Goal: Task Accomplishment & Management: Manage account settings

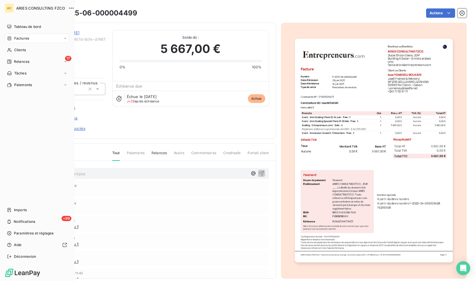
drag, startPoint x: 25, startPoint y: 49, endPoint x: 72, endPoint y: 38, distance: 48.8
click at [25, 49] on span "Clients" at bounding box center [20, 49] width 12 height 5
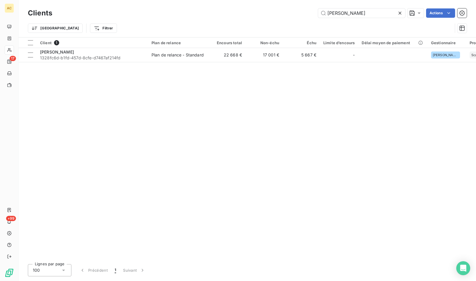
drag, startPoint x: 383, startPoint y: 12, endPoint x: 279, endPoint y: -5, distance: 105.2
click at [279, 0] on html "AC 17 +99 Clients Issa YOMENOU BOUKARI Actions Trier Filtrer Client 1 Plan de r…" at bounding box center [238, 140] width 476 height 281
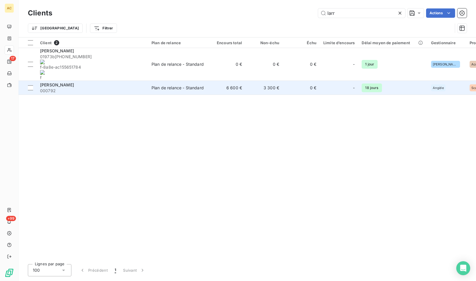
type input "larr"
click at [138, 88] on span "000792" at bounding box center [92, 91] width 105 height 6
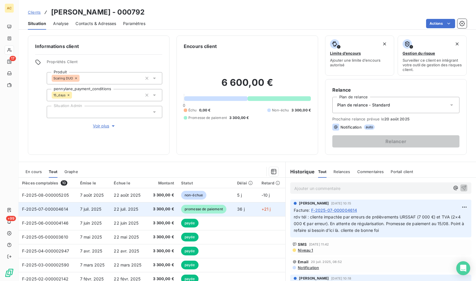
click at [63, 210] on span "F-2025-07-000004614" at bounding box center [45, 208] width 46 height 5
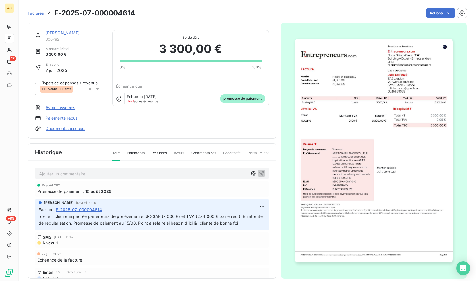
click at [56, 33] on link "[PERSON_NAME]" at bounding box center [63, 32] width 34 height 5
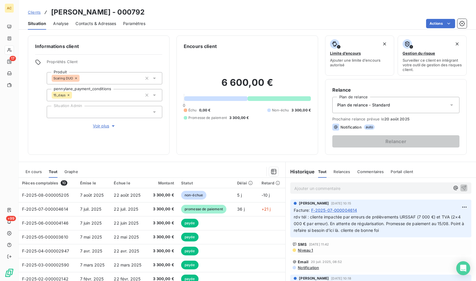
click at [308, 188] on p "Ajouter un commentaire ﻿" at bounding box center [372, 187] width 156 height 7
click at [462, 188] on icon "button" at bounding box center [464, 187] width 5 height 5
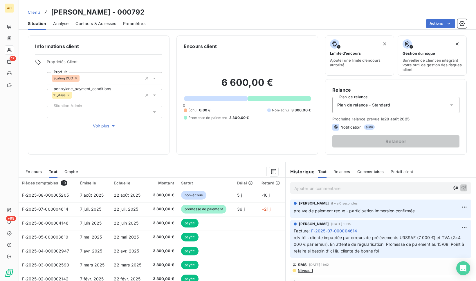
click at [107, 127] on span "Voir plus" at bounding box center [104, 126] width 23 height 6
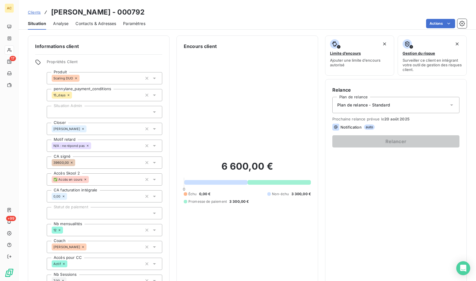
click at [37, 13] on span "Clients" at bounding box center [34, 12] width 13 height 5
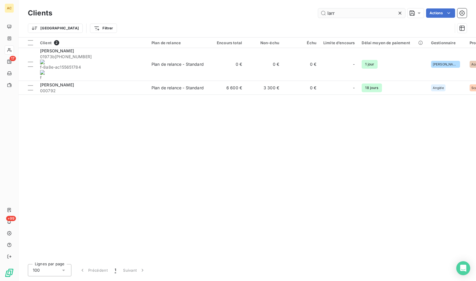
drag, startPoint x: 337, startPoint y: 13, endPoint x: 322, endPoint y: 13, distance: 14.5
click at [322, 13] on input "larr" at bounding box center [361, 12] width 87 height 9
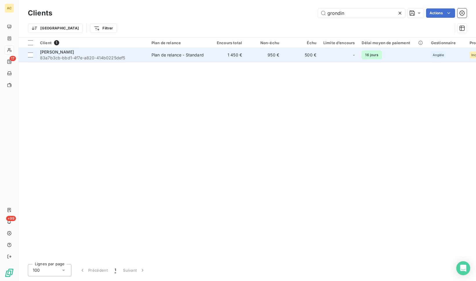
type input "grondin"
click at [78, 57] on span "83a7b3cb-bbd1-4f7e-a820-414b0225def5" at bounding box center [92, 58] width 105 height 6
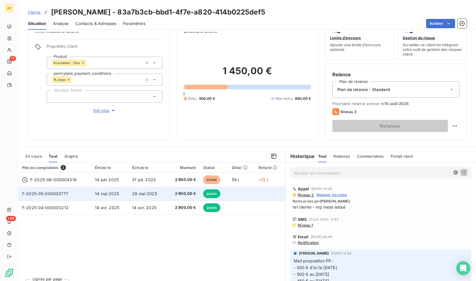
scroll to position [26, 0]
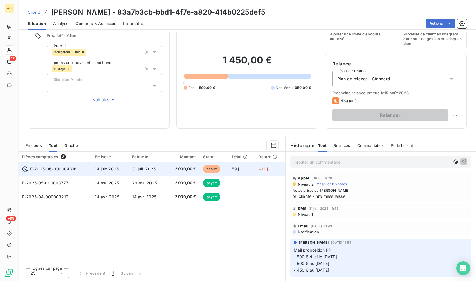
click at [197, 169] on td "2 900,00 €" at bounding box center [182, 169] width 33 height 14
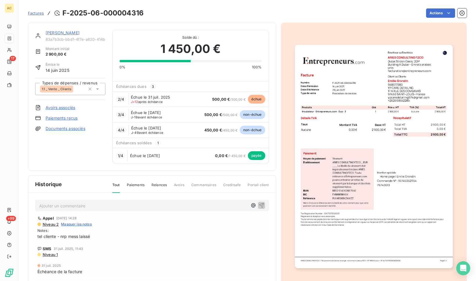
click at [66, 33] on link "[PERSON_NAME]" at bounding box center [63, 32] width 34 height 5
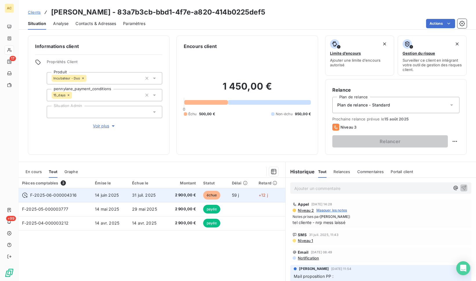
click at [157, 194] on td "31 juil. 2025" at bounding box center [148, 195] width 38 height 14
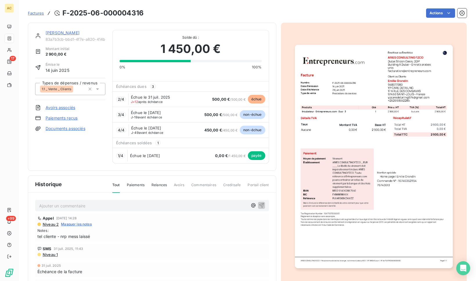
click at [134, 185] on span "Paiements" at bounding box center [136, 187] width 18 height 10
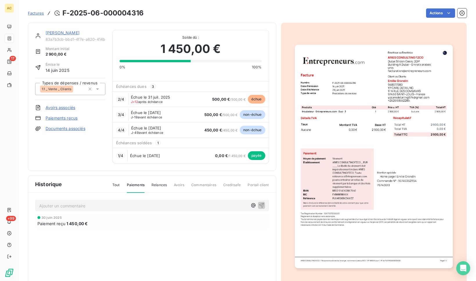
click at [117, 184] on span "Tout" at bounding box center [116, 187] width 8 height 10
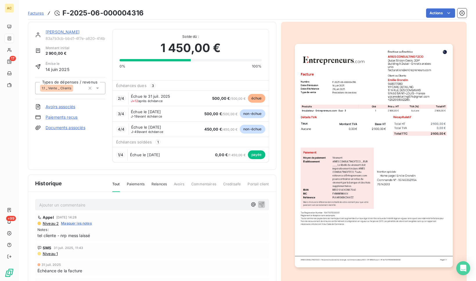
scroll to position [1, 0]
click at [71, 33] on link "[PERSON_NAME]" at bounding box center [63, 31] width 34 height 5
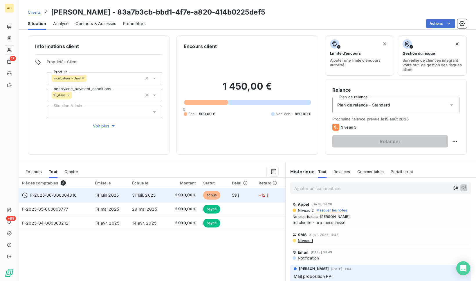
click at [129, 198] on td "31 juil. 2025" at bounding box center [148, 195] width 38 height 14
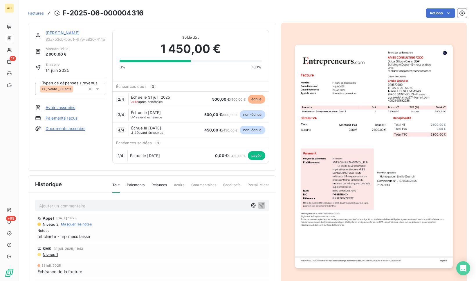
click at [57, 33] on link "[PERSON_NAME]" at bounding box center [63, 32] width 34 height 5
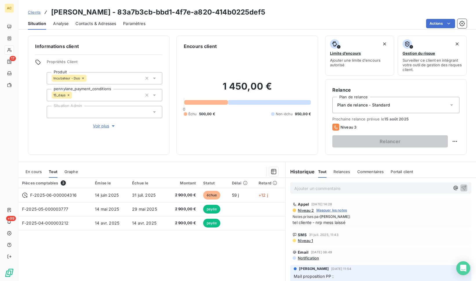
click at [346, 189] on p "Ajouter un commentaire ﻿" at bounding box center [372, 187] width 156 height 7
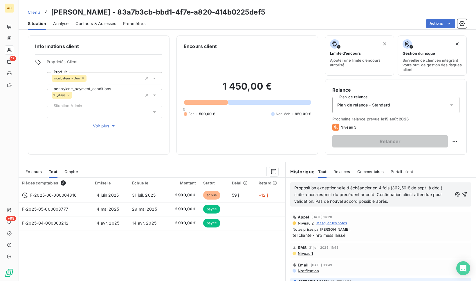
click at [411, 193] on span "Proposition exceptionnelle d’échéancier en 4 fois (362,50 € de sept. à déc.) su…" at bounding box center [368, 194] width 149 height 18
click at [397, 202] on p "Proposition exceptionnelle d’échéancier en 4 fois (362,50 € de sept. à déc.) su…" at bounding box center [373, 194] width 158 height 20
click at [462, 194] on icon "button" at bounding box center [465, 194] width 6 height 6
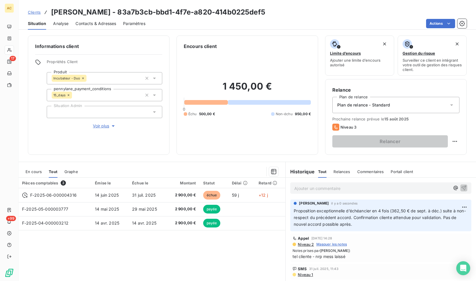
click at [37, 12] on span "Clients" at bounding box center [34, 12] width 13 height 5
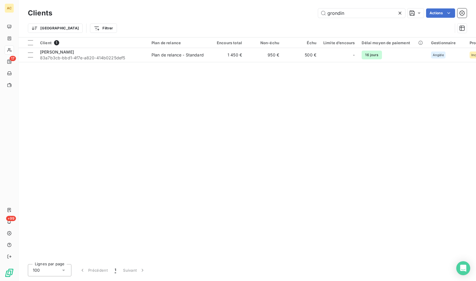
drag, startPoint x: 350, startPoint y: 12, endPoint x: 310, endPoint y: 4, distance: 41.7
click at [305, 10] on div "grondin Actions" at bounding box center [263, 12] width 408 height 9
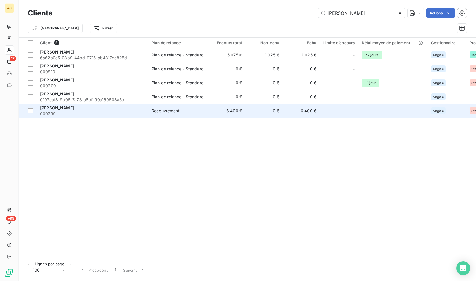
type input "[PERSON_NAME]"
click at [63, 111] on span "000799" at bounding box center [92, 114] width 105 height 6
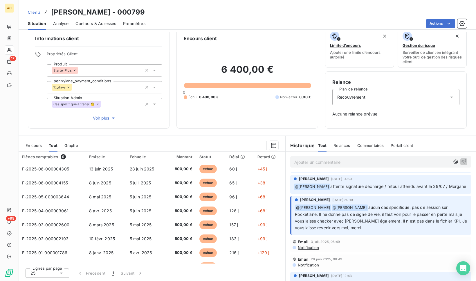
scroll to position [143, 0]
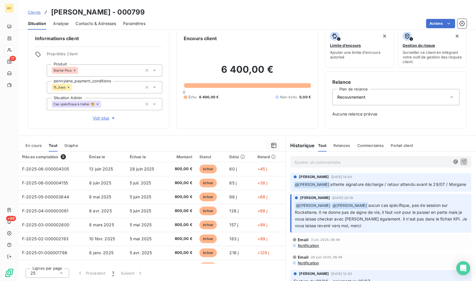
click at [102, 117] on span "Voir plus" at bounding box center [104, 118] width 23 height 6
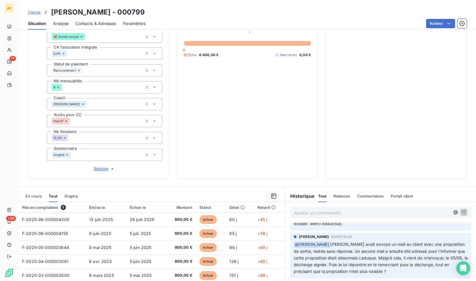
scroll to position [181, 0]
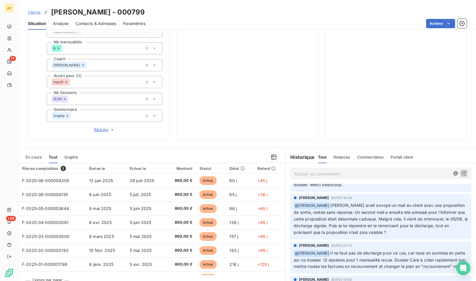
click at [363, 253] on span "Il ne faut pas de décharge pour ce cas, car nous en sommes en perte sur ce doss…" at bounding box center [381, 259] width 175 height 19
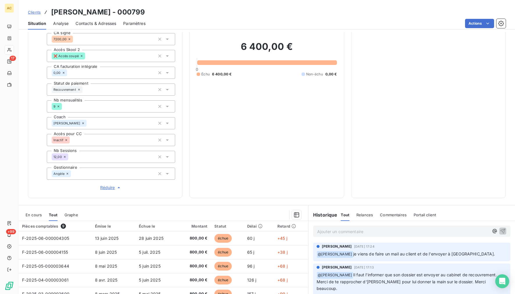
scroll to position [0, 0]
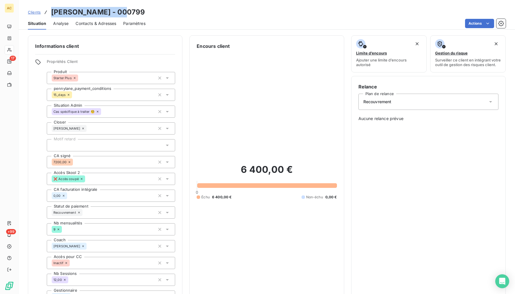
drag, startPoint x: 118, startPoint y: 12, endPoint x: 55, endPoint y: 12, distance: 63.6
click at [53, 12] on h3 "[PERSON_NAME] - 000799" at bounding box center [98, 12] width 94 height 10
copy h3 "[PERSON_NAME]"
click at [89, 24] on span "Contacts & Adresses" at bounding box center [96, 24] width 41 height 6
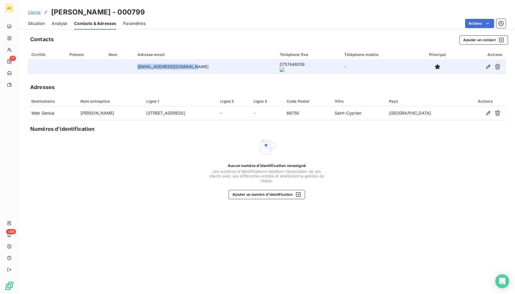
drag, startPoint x: 144, startPoint y: 66, endPoint x: 196, endPoint y: 65, distance: 52.0
click at [196, 65] on td "[EMAIL_ADDRESS][DOMAIN_NAME]" at bounding box center [205, 67] width 142 height 14
copy td "[EMAIL_ADDRESS][DOMAIN_NAME]"
drag, startPoint x: 256, startPoint y: 67, endPoint x: 282, endPoint y: 67, distance: 26.1
click at [282, 67] on td "0757448059" at bounding box center [308, 67] width 64 height 14
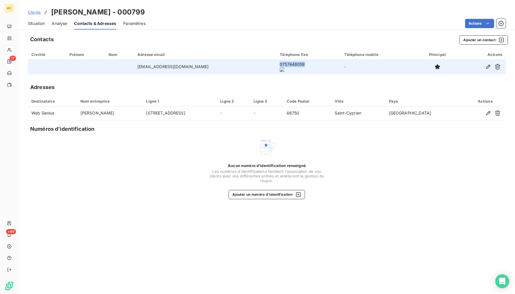
copy onoff-telecom-ce-phone-number-wrapper "0757448059"
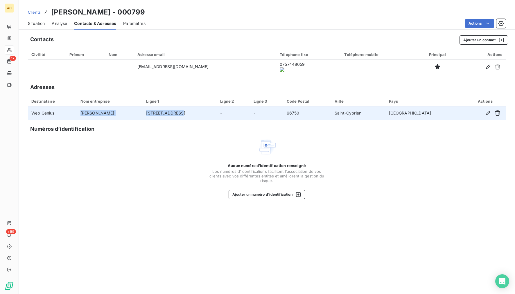
drag, startPoint x: 202, startPoint y: 115, endPoint x: 162, endPoint y: 110, distance: 40.3
click at [162, 110] on tr "Web Genius [PERSON_NAME] [STREET_ADDRESS]" at bounding box center [267, 114] width 478 height 14
click at [190, 117] on td "[STREET_ADDRESS]" at bounding box center [180, 114] width 74 height 14
drag, startPoint x: 200, startPoint y: 115, endPoint x: 165, endPoint y: 114, distance: 34.6
click at [165, 114] on td "[STREET_ADDRESS]" at bounding box center [180, 114] width 74 height 14
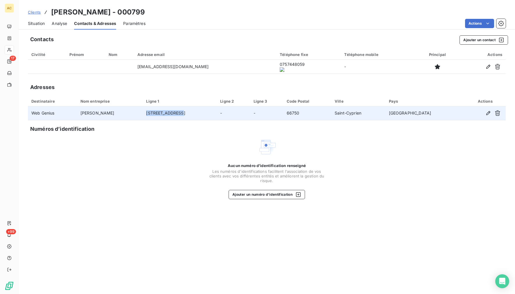
copy td "[STREET_ADDRESS]"
drag, startPoint x: 319, startPoint y: 112, endPoint x: 311, endPoint y: 111, distance: 8.2
click at [311, 111] on td "66750" at bounding box center [307, 114] width 48 height 14
copy td "66750"
drag, startPoint x: 366, startPoint y: 112, endPoint x: 393, endPoint y: 112, distance: 27.3
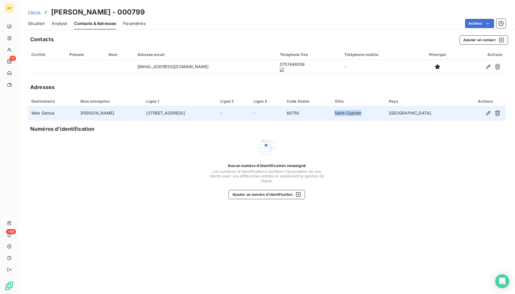
click at [385, 112] on td "Saint-Cyprien" at bounding box center [358, 114] width 54 height 14
copy td "Saint-Cyprien"
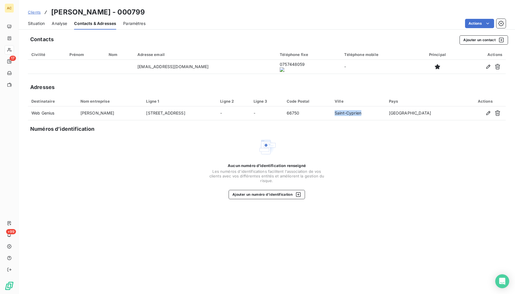
click at [33, 21] on span "Situation" at bounding box center [36, 24] width 17 height 6
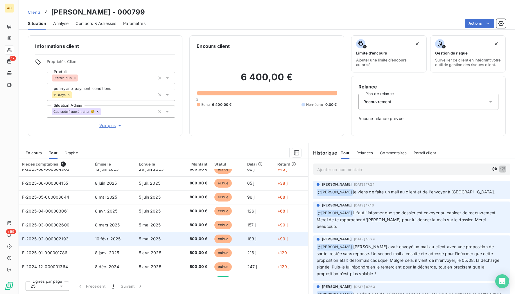
scroll to position [18, 0]
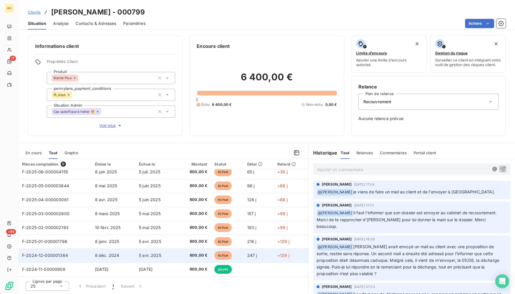
click at [162, 256] on td "5 avr. 2025" at bounding box center [156, 256] width 42 height 14
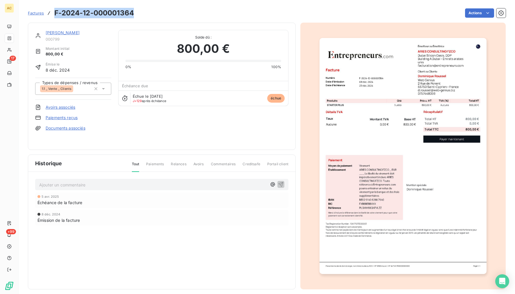
drag, startPoint x: 136, startPoint y: 14, endPoint x: 53, endPoint y: 10, distance: 83.2
click at [53, 10] on div "Factures F-2024-12-000001364 Actions" at bounding box center [267, 13] width 478 height 12
copy h3 "F-2024-12-000001364"
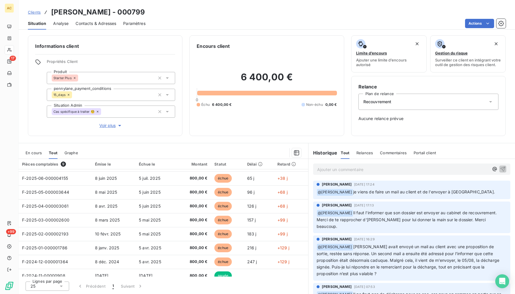
scroll to position [18, 0]
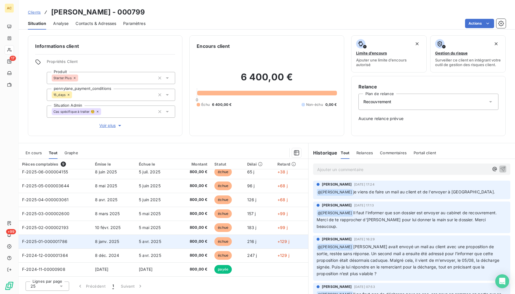
click at [135, 244] on td "5 avr. 2025" at bounding box center [156, 242] width 42 height 14
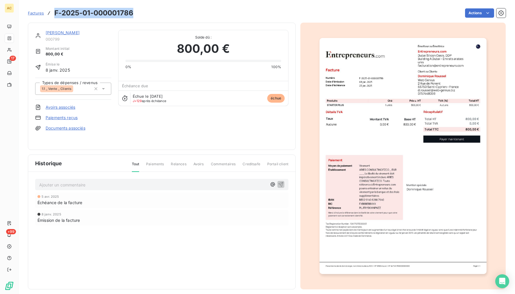
drag, startPoint x: 135, startPoint y: 13, endPoint x: 54, endPoint y: 11, distance: 81.6
click at [54, 11] on div "Factures F-2025-01-000001786 Actions" at bounding box center [267, 13] width 478 height 12
copy h3 "F-2025-01-000001786"
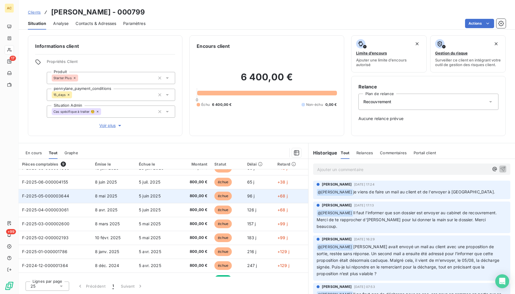
scroll to position [18, 0]
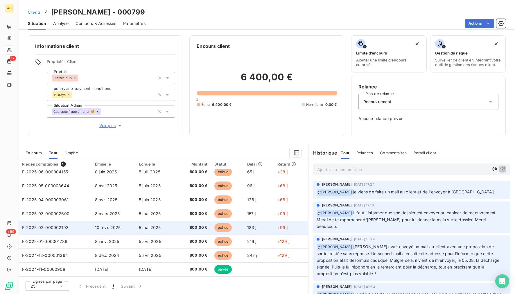
click at [55, 228] on span "F-2025-02-000002193" at bounding box center [45, 227] width 46 height 5
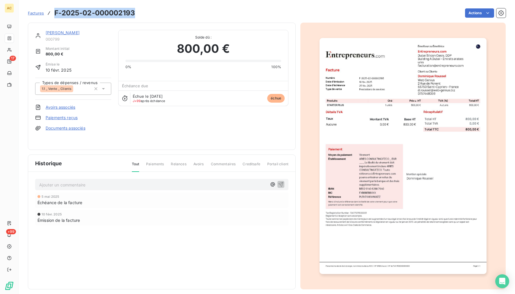
drag, startPoint x: 139, startPoint y: 10, endPoint x: 53, endPoint y: 10, distance: 85.1
click at [53, 10] on div "Factures F-2025-02-000002193 Actions" at bounding box center [267, 13] width 478 height 12
copy h3 "F-2025-02-000002193"
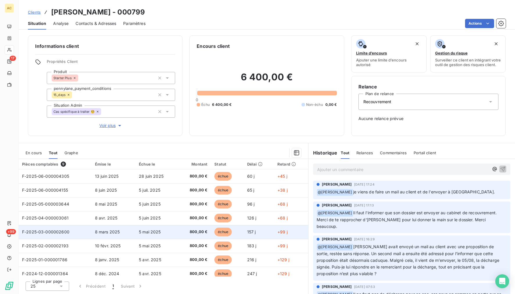
click at [76, 235] on td "F-2025-03-000002600" at bounding box center [55, 232] width 73 height 14
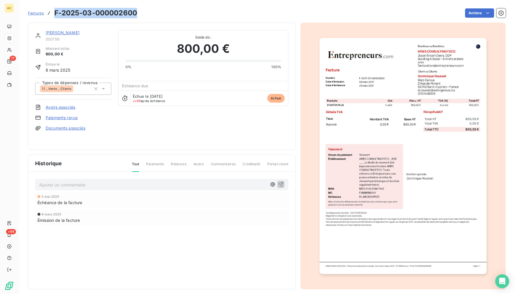
drag, startPoint x: 130, startPoint y: 13, endPoint x: 57, endPoint y: 6, distance: 73.2
click at [57, 6] on div "Factures F-2025-03-000002600 Actions" at bounding box center [267, 9] width 478 height 19
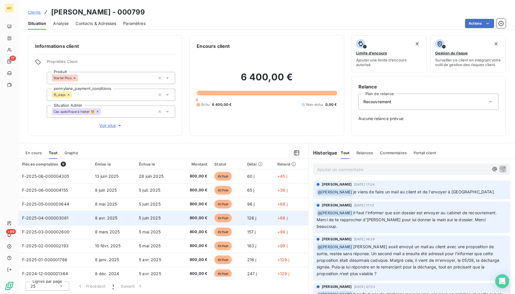
click at [67, 220] on span "F-2025-04-000003061" at bounding box center [45, 218] width 46 height 5
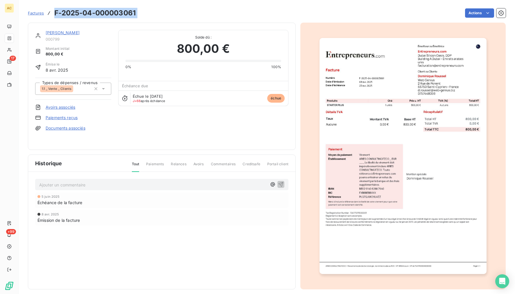
drag, startPoint x: 141, startPoint y: 14, endPoint x: 55, endPoint y: 12, distance: 86.0
click at [55, 12] on div "Factures F-2025-04-000003061 Actions" at bounding box center [267, 13] width 478 height 12
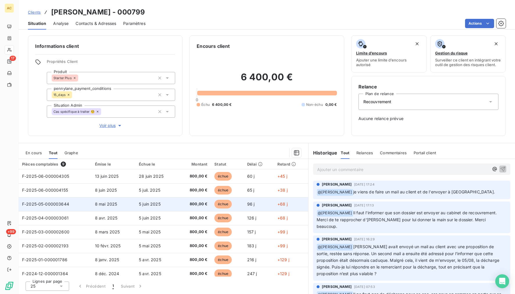
click at [90, 206] on td "F-2025-05-000003644" at bounding box center [55, 204] width 73 height 14
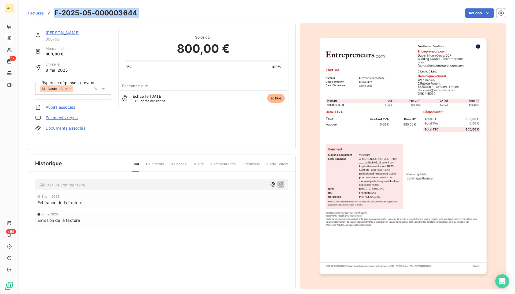
drag, startPoint x: 153, startPoint y: 15, endPoint x: 78, endPoint y: -2, distance: 76.6
click at [78, 0] on html "AC 17 +99 Factures F-2025-05-000003644 Actions [PERSON_NAME] 000799 Montant ini…" at bounding box center [257, 147] width 515 height 294
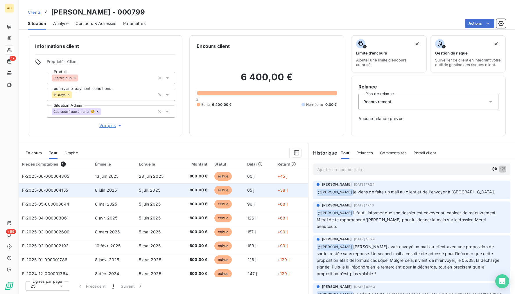
click at [74, 188] on td "F-2025-06-000004155" at bounding box center [55, 191] width 73 height 14
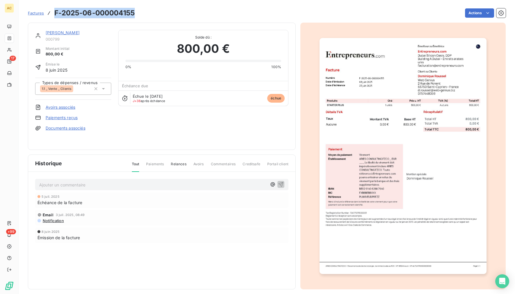
drag, startPoint x: 139, startPoint y: 12, endPoint x: 55, endPoint y: 11, distance: 83.9
click at [55, 11] on div "Factures F-2025-06-000004155 Actions" at bounding box center [267, 13] width 478 height 12
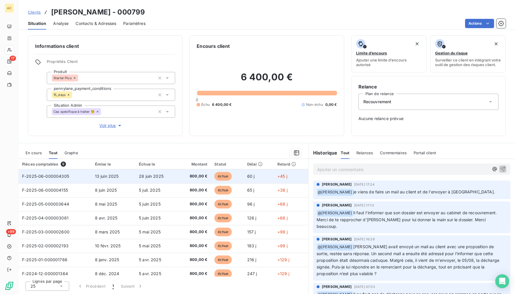
click at [48, 177] on span "F-2025-06-000004305" at bounding box center [45, 176] width 47 height 5
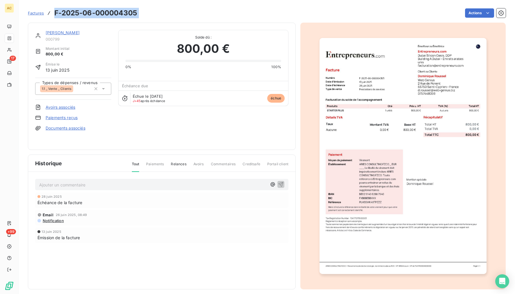
drag, startPoint x: 135, startPoint y: 12, endPoint x: 48, endPoint y: 11, distance: 87.4
click at [48, 11] on div "Factures F-2025-06-000004305 Actions" at bounding box center [267, 13] width 478 height 12
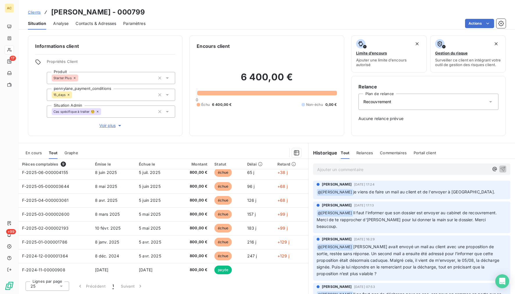
scroll to position [18, 0]
click at [350, 171] on p "Ajouter un commentaire ﻿" at bounding box center [403, 169] width 172 height 7
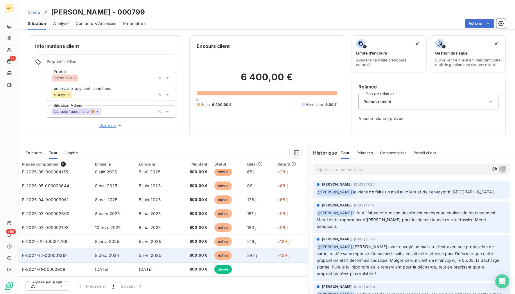
click at [181, 255] on span "800,00 €" at bounding box center [194, 256] width 26 height 6
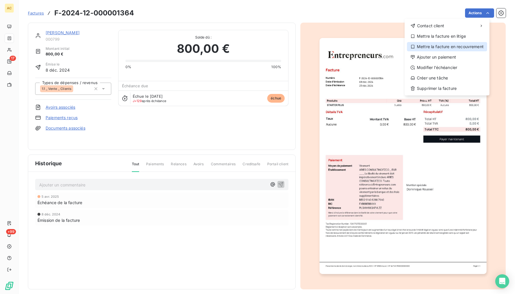
click at [445, 43] on div "Mettre la facture en recouvrement" at bounding box center [447, 46] width 80 height 9
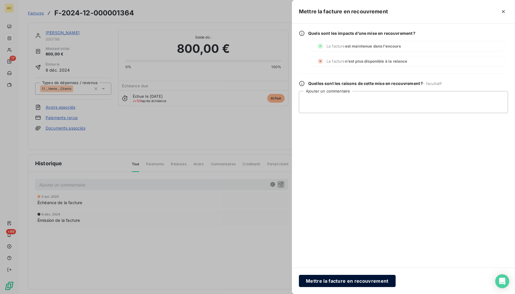
click at [351, 280] on button "Mettre la facture en recouvrement" at bounding box center [347, 281] width 97 height 12
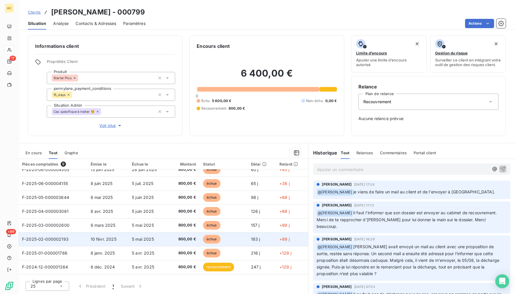
scroll to position [18, 0]
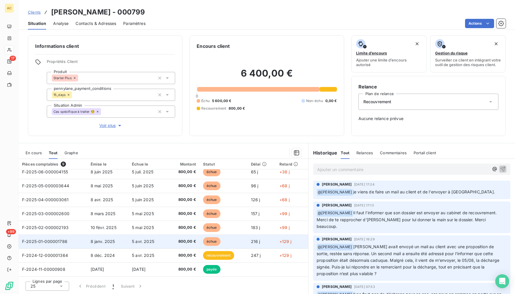
click at [152, 243] on span "5 avr. 2025" at bounding box center [143, 241] width 22 height 5
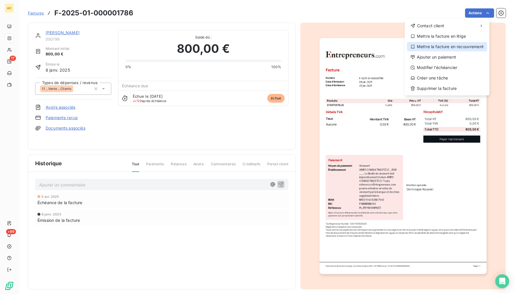
click at [452, 47] on div "Mettre la facture en recouvrement" at bounding box center [447, 46] width 80 height 9
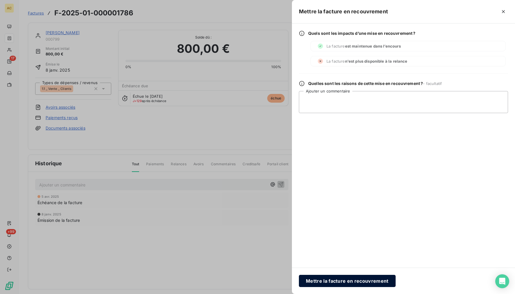
click at [353, 279] on button "Mettre la facture en recouvrement" at bounding box center [347, 281] width 97 height 12
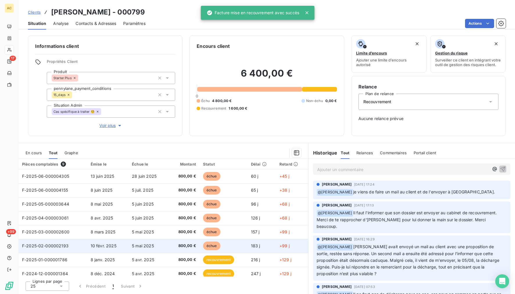
click at [122, 243] on td "10 févr. 2025" at bounding box center [107, 246] width 41 height 14
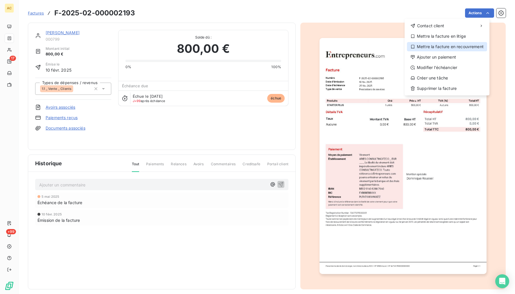
click at [466, 48] on div "Mettre la facture en recouvrement" at bounding box center [447, 46] width 80 height 9
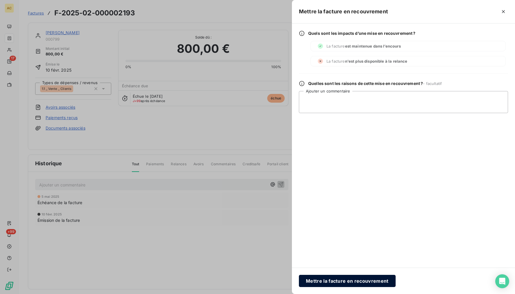
click at [341, 279] on button "Mettre la facture en recouvrement" at bounding box center [347, 281] width 97 height 12
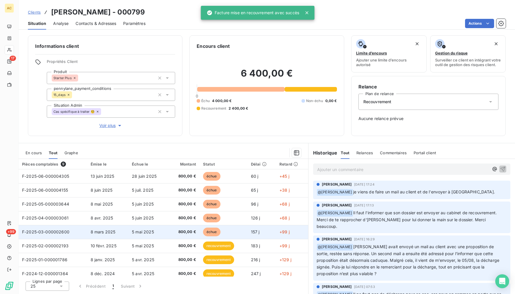
click at [182, 236] on td "800,00 €" at bounding box center [183, 232] width 31 height 14
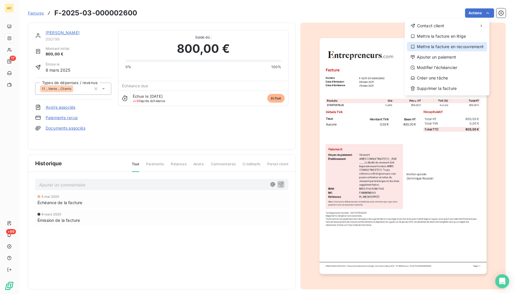
click at [438, 48] on div "Mettre la facture en recouvrement" at bounding box center [447, 46] width 80 height 9
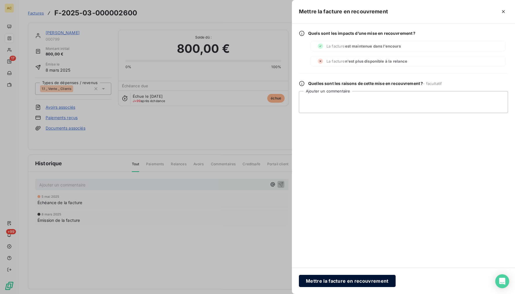
click at [315, 279] on button "Mettre la facture en recouvrement" at bounding box center [347, 281] width 97 height 12
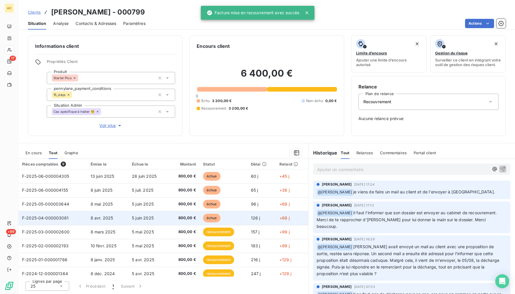
click at [150, 216] on span "5 juin 2025" at bounding box center [143, 218] width 22 height 5
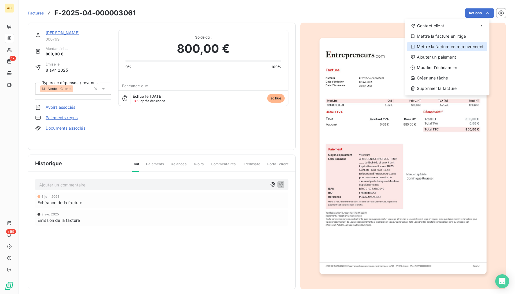
click at [455, 48] on div "Mettre la facture en recouvrement" at bounding box center [447, 46] width 80 height 9
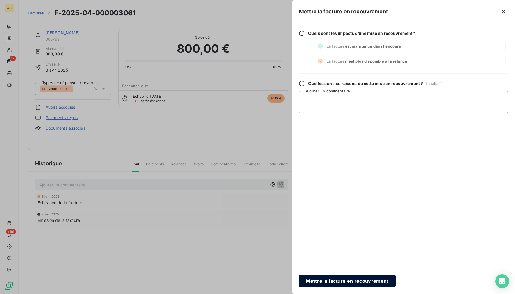
click at [340, 280] on button "Mettre la facture en recouvrement" at bounding box center [347, 281] width 97 height 12
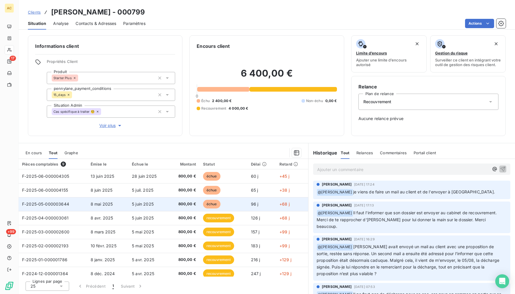
click at [204, 201] on span "échue" at bounding box center [211, 204] width 17 height 9
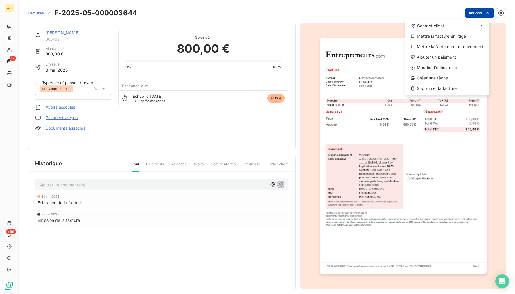
click at [475, 14] on html "AC 17 +99 Factures F-2025-05-000003644 Actions Contact client Mettre la facture…" at bounding box center [257, 147] width 515 height 294
click at [464, 44] on div "Mettre la facture en recouvrement" at bounding box center [447, 46] width 80 height 9
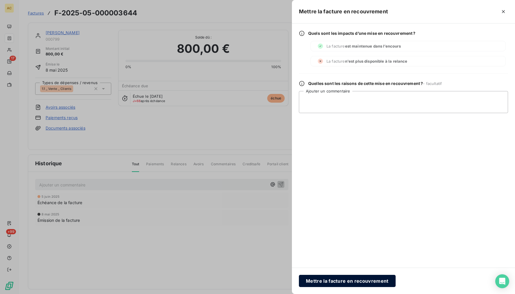
click at [341, 280] on button "Mettre la facture en recouvrement" at bounding box center [347, 281] width 97 height 12
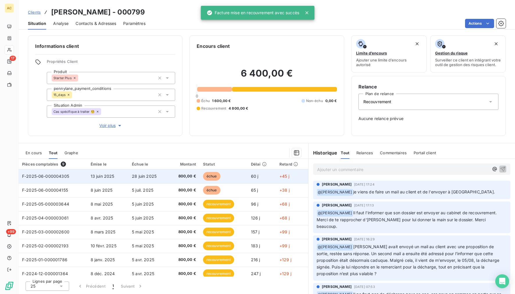
click at [143, 182] on td "28 juin 2025" at bounding box center [148, 177] width 40 height 14
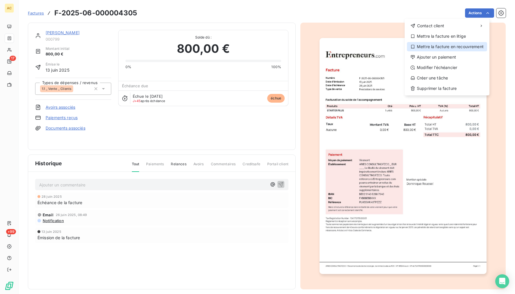
click at [455, 48] on div "Mettre la facture en recouvrement" at bounding box center [447, 46] width 80 height 9
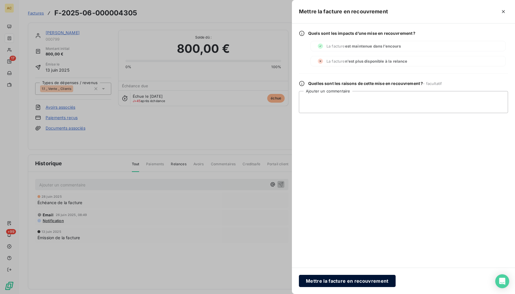
click at [330, 280] on button "Mettre la facture en recouvrement" at bounding box center [347, 281] width 97 height 12
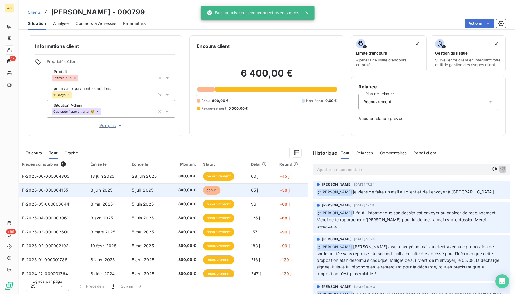
click at [162, 191] on td "5 juil. 2025" at bounding box center [148, 191] width 40 height 14
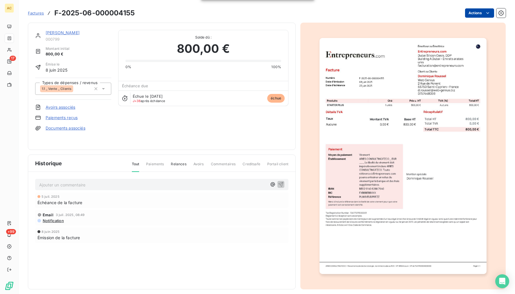
click at [476, 14] on html "AC 17 +99 Factures F-2025-06-000004155 Actions [PERSON_NAME] 000799 Montant ini…" at bounding box center [257, 147] width 515 height 294
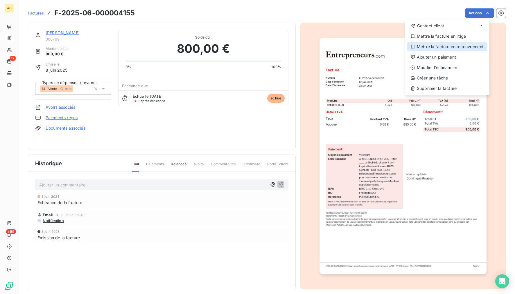
click at [455, 49] on div "Mettre la facture en recouvrement" at bounding box center [447, 46] width 80 height 9
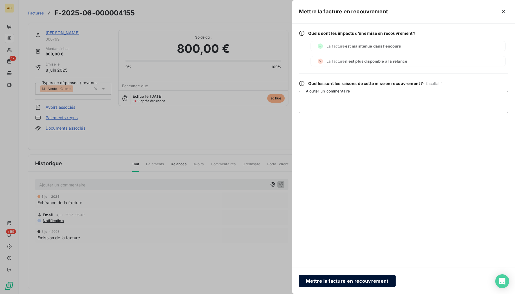
click at [324, 280] on button "Mettre la facture en recouvrement" at bounding box center [347, 281] width 97 height 12
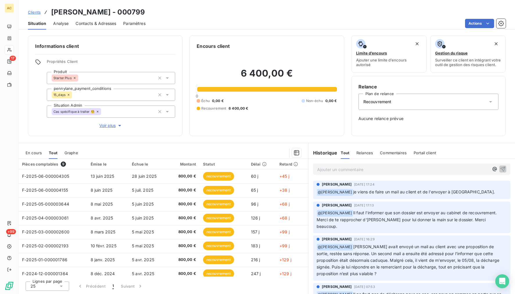
click at [385, 172] on p "Ajouter un commentaire ﻿" at bounding box center [403, 169] width 172 height 7
click at [102, 127] on span "Voir plus" at bounding box center [110, 126] width 23 height 6
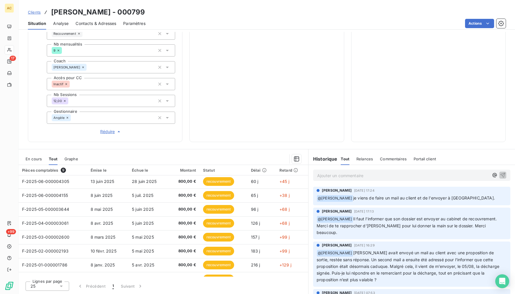
scroll to position [1, 0]
click at [345, 178] on p "Ajouter un commentaire ﻿" at bounding box center [403, 175] width 172 height 7
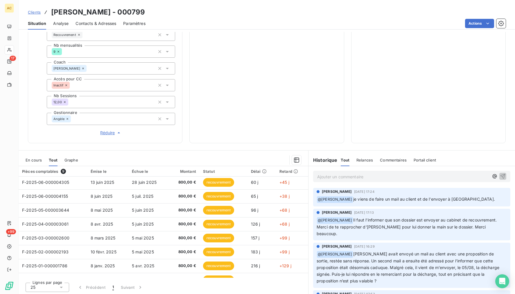
click at [107, 134] on span "Réduire" at bounding box center [110, 133] width 21 height 6
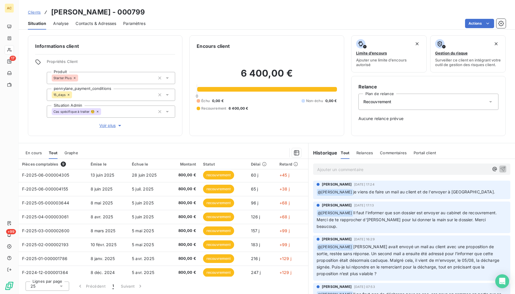
scroll to position [0, 0]
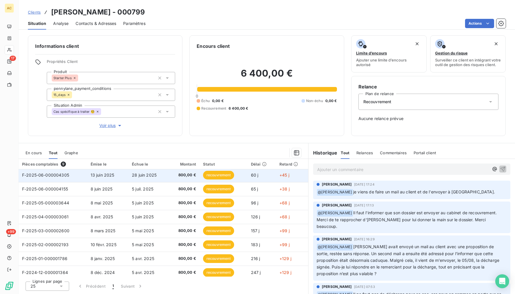
click at [103, 175] on span "13 juin 2025" at bounding box center [103, 175] width 24 height 5
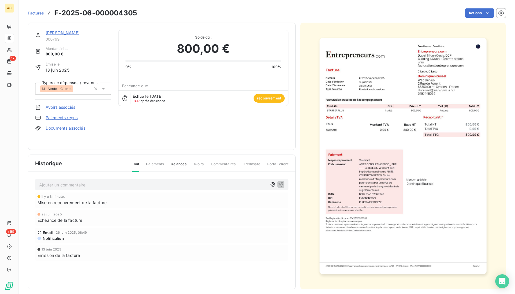
click at [64, 129] on link "Documents associés" at bounding box center [66, 128] width 40 height 6
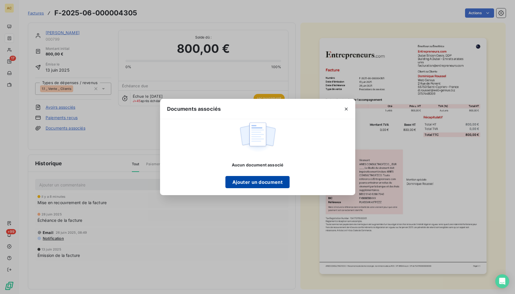
click at [274, 186] on button "Ajouter un document" at bounding box center [257, 182] width 64 height 12
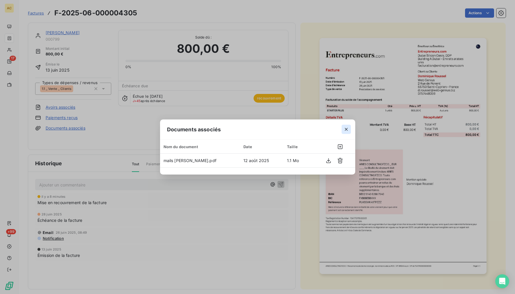
click at [347, 129] on icon "button" at bounding box center [346, 130] width 6 height 6
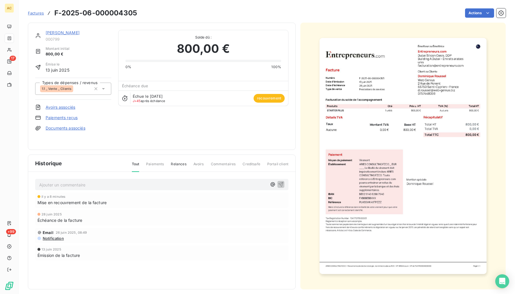
click at [67, 34] on link "[PERSON_NAME]" at bounding box center [63, 32] width 34 height 5
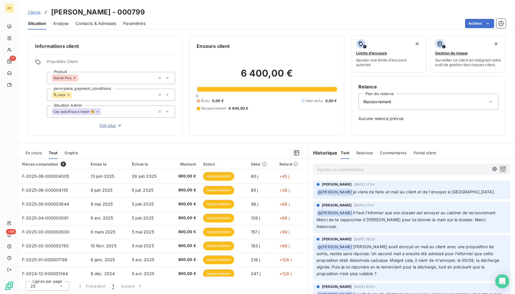
click at [328, 170] on p "Ajouter un commentaire ﻿" at bounding box center [403, 169] width 172 height 7
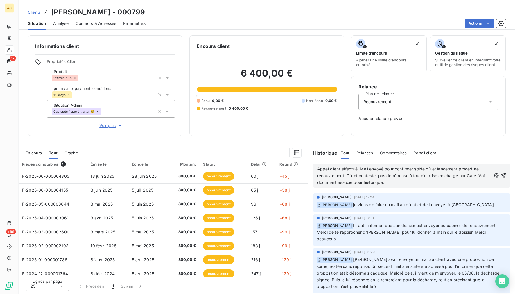
click at [346, 183] on span "Appel client effectué. Mail envoyé pour confirmer solde dû et lancement procédu…" at bounding box center [402, 176] width 170 height 18
click at [364, 182] on span "Appel client effectué. Mail envoyé pour confirmer solde dû et lancement procédu…" at bounding box center [402, 176] width 170 height 18
click at [327, 184] on span "Appel client effectué. Mail envoyé pour confirmer solde dû et lancement procédu…" at bounding box center [402, 176] width 170 height 18
click at [368, 183] on span "Appel client effectué. Mail envoyé pour confirmer solde dû et lancement procédu…" at bounding box center [402, 176] width 170 height 18
click at [476, 177] on icon "button" at bounding box center [503, 176] width 6 height 6
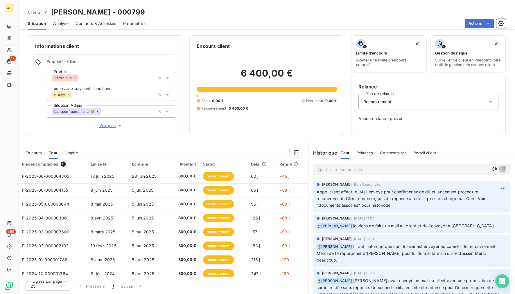
click at [33, 13] on span "Clients" at bounding box center [34, 12] width 13 height 5
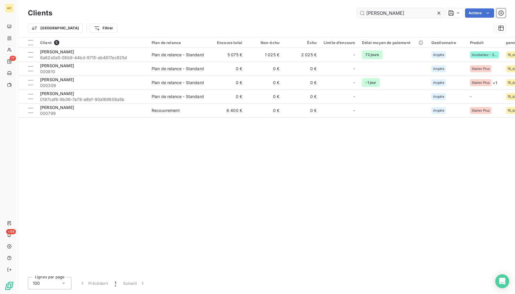
drag, startPoint x: 369, startPoint y: 13, endPoint x: 362, endPoint y: 13, distance: 7.0
click at [362, 13] on input "[PERSON_NAME]" at bounding box center [400, 12] width 87 height 9
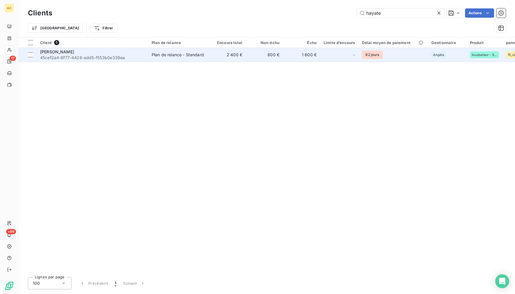
type input "hayate"
click at [148, 56] on td "Hayate SAMIINIA 45cef2a4-6f77-4428-add5-f553b0e339ea" at bounding box center [93, 55] width 112 height 14
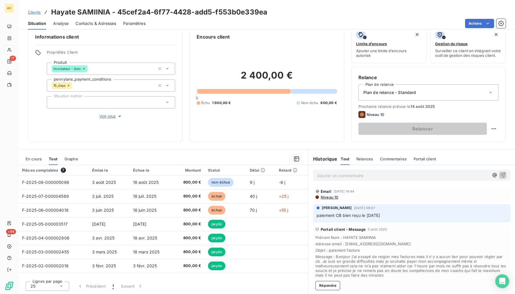
scroll to position [12, 0]
click at [104, 114] on span "Voir plus" at bounding box center [110, 117] width 23 height 6
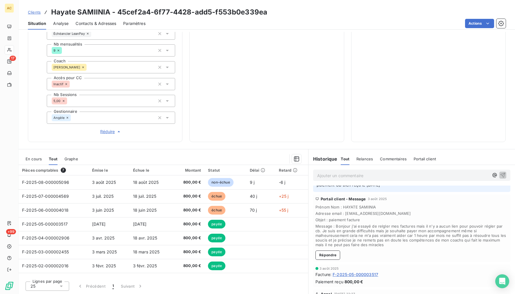
scroll to position [0, 0]
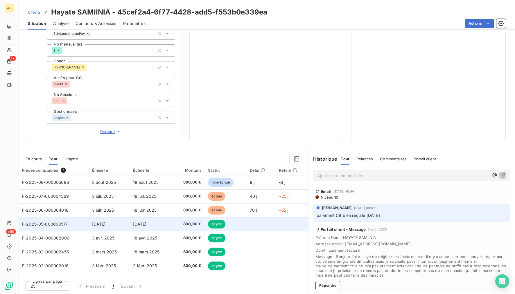
click at [173, 227] on td "800,00 €" at bounding box center [189, 224] width 32 height 14
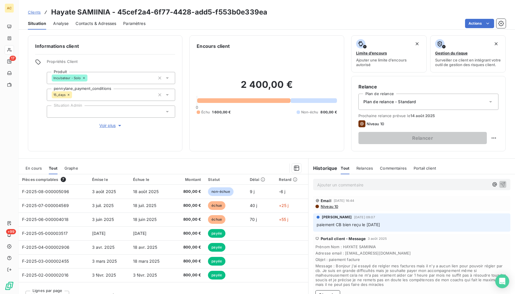
scroll to position [12, 0]
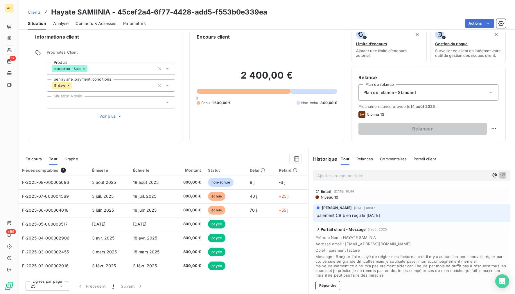
click at [343, 173] on p "Ajouter un commentaire ﻿" at bounding box center [403, 175] width 172 height 7
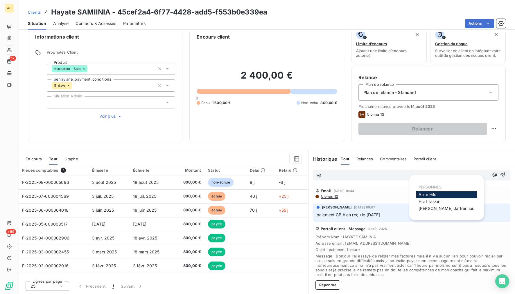
click at [426, 193] on span "[PERSON_NAME]" at bounding box center [427, 194] width 18 height 5
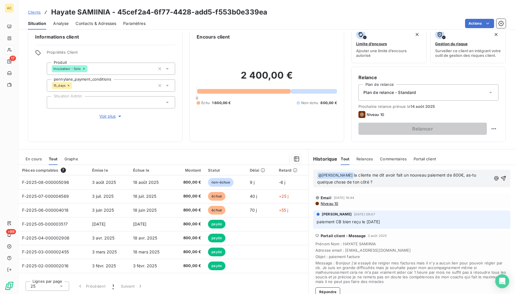
click at [370, 184] on p "﻿ @ [PERSON_NAME] ﻿ la cliente me dit avoir fait un nouveau paiement de 800€, a…" at bounding box center [404, 179] width 174 height 14
click at [476, 180] on icon "button" at bounding box center [503, 179] width 6 height 6
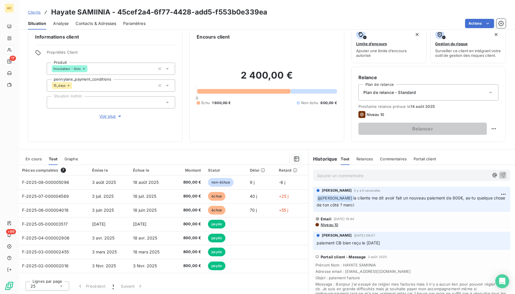
click at [110, 11] on h3 "Hayate SAMIINIA - 45cef2a4-6f77-4428-add5-f553b0e339ea" at bounding box center [159, 12] width 216 height 10
drag, startPoint x: 110, startPoint y: 11, endPoint x: 62, endPoint y: 10, distance: 48.2
click at [62, 10] on h3 "Hayate SAMIINIA - 45cef2a4-6f77-4428-add5-f553b0e339ea" at bounding box center [159, 12] width 216 height 10
